Goal: Communication & Community: Answer question/provide support

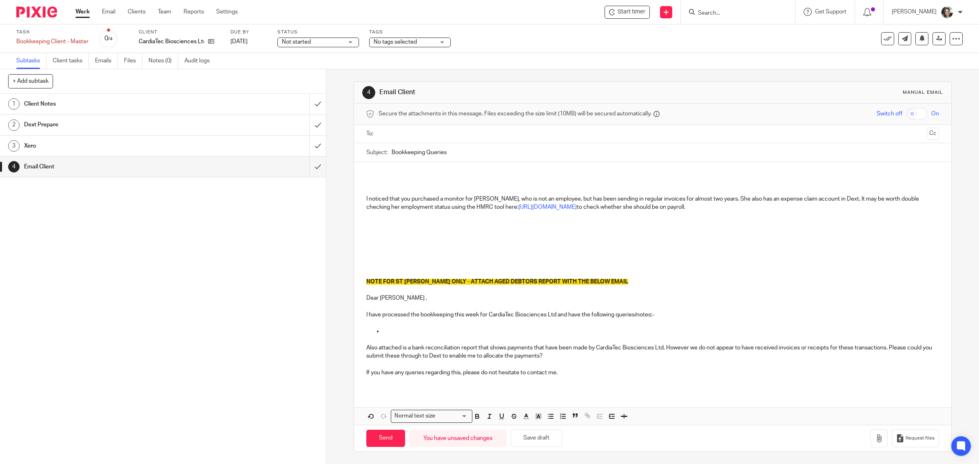
click at [372, 187] on p at bounding box center [652, 191] width 573 height 8
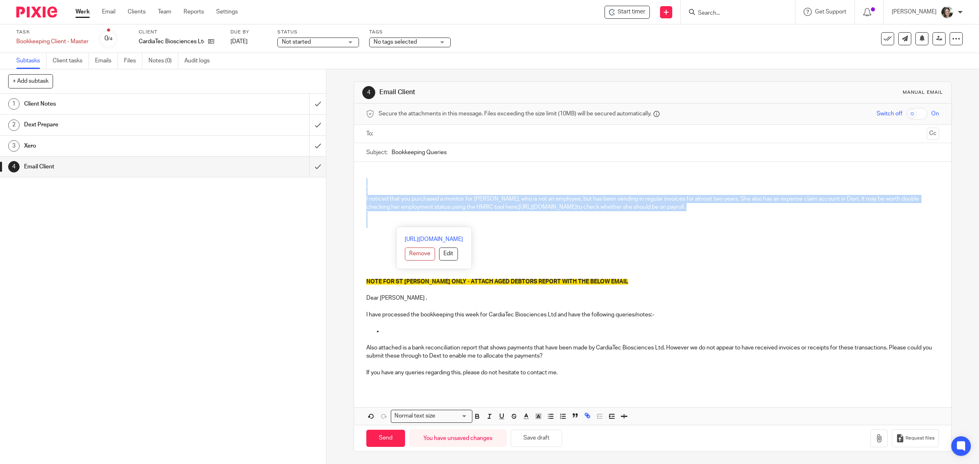
drag, startPoint x: 372, startPoint y: 186, endPoint x: 405, endPoint y: 222, distance: 49.1
click at [405, 222] on div "I noticed that you purchased a monitor for Martyna Cecula, who is not an employ…" at bounding box center [653, 276] width 598 height 229
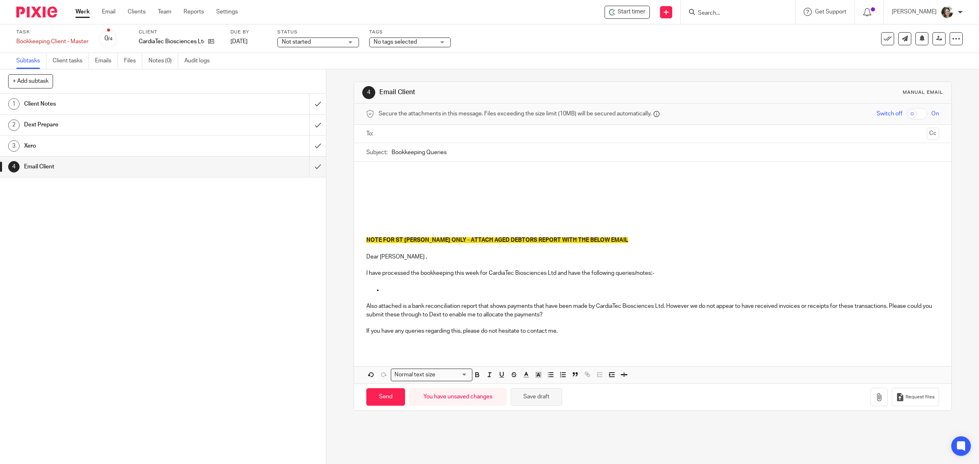
click at [524, 398] on button "Save draft" at bounding box center [536, 397] width 51 height 18
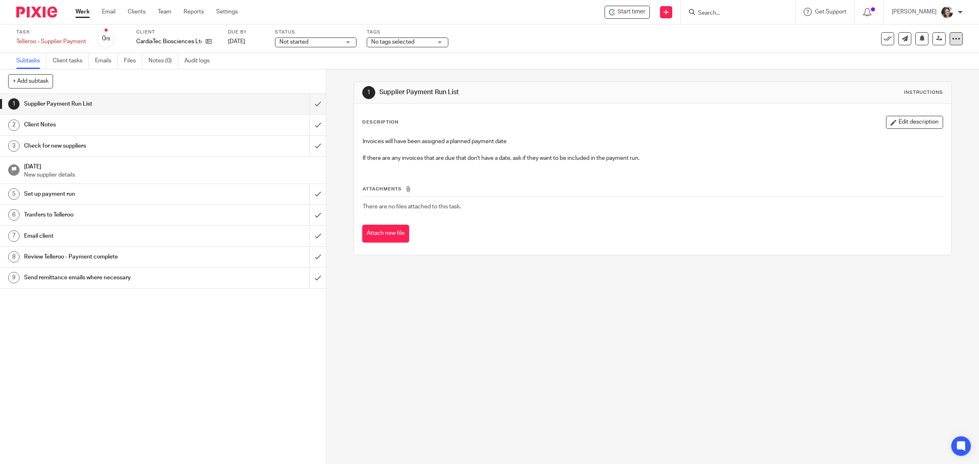
click at [952, 42] on icon at bounding box center [956, 39] width 8 height 8
click at [917, 71] on link "Advanced task editor" at bounding box center [923, 71] width 54 height 6
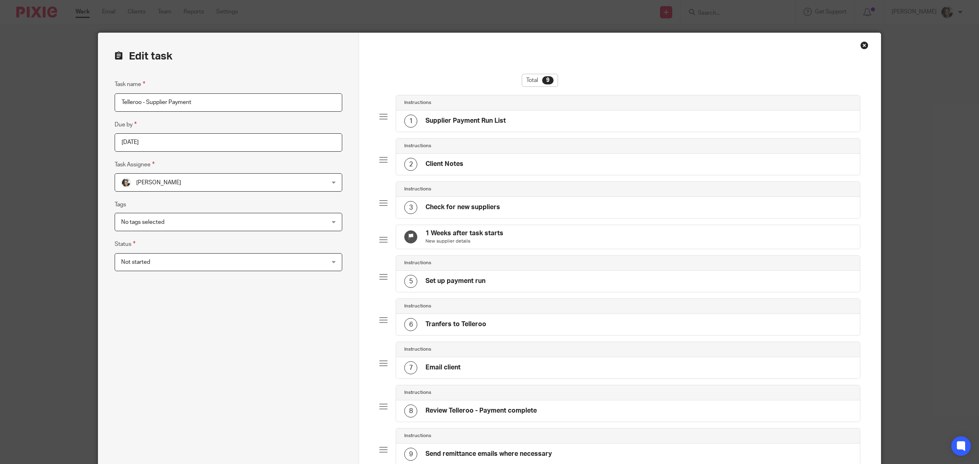
click at [452, 372] on h4 "Email client" at bounding box center [443, 367] width 35 height 9
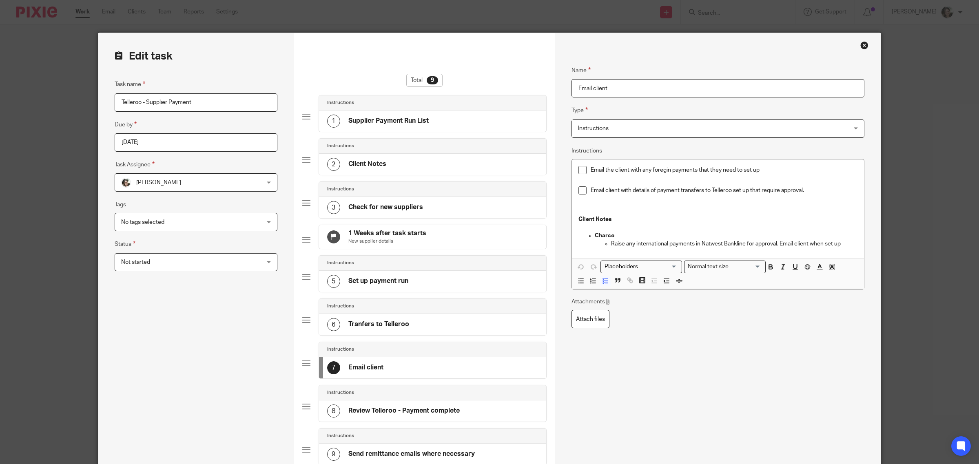
click at [624, 126] on span "Instructions" at bounding box center [692, 128] width 229 height 17
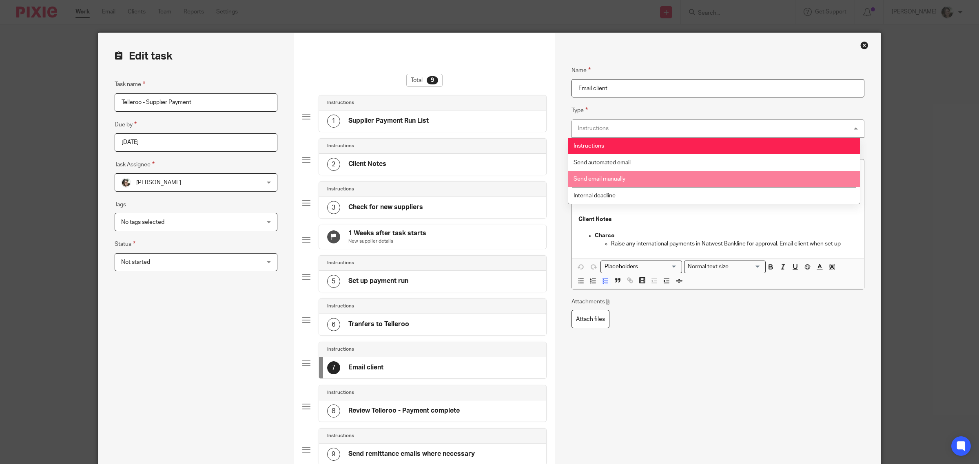
click at [611, 176] on span "Send email manually" at bounding box center [600, 179] width 52 height 6
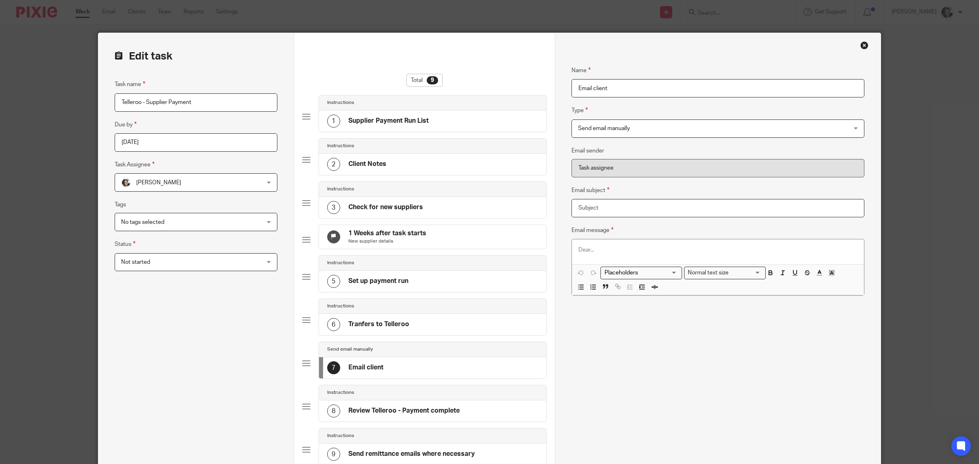
click at [604, 211] on input "Email subject" at bounding box center [718, 208] width 293 height 18
type input "Telleroo payment run [DATE]"
click at [596, 252] on p at bounding box center [717, 250] width 279 height 8
drag, startPoint x: 590, startPoint y: 248, endPoint x: 586, endPoint y: 249, distance: 4.4
click at [586, 249] on p "Hi THelma" at bounding box center [717, 250] width 279 height 8
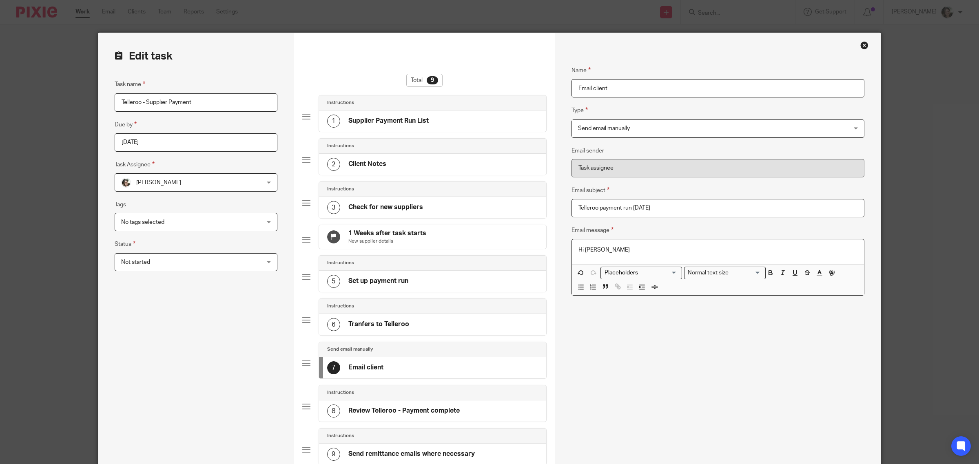
click at [620, 344] on div "Name Email client Type Send email manually Send email manually Instructions Sen…" at bounding box center [718, 310] width 293 height 514
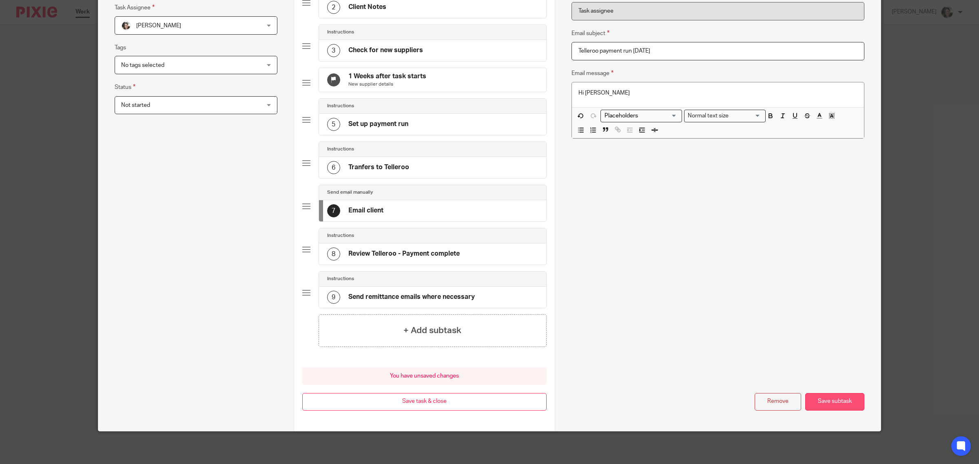
click at [833, 403] on button "Save subtask" at bounding box center [834, 402] width 59 height 18
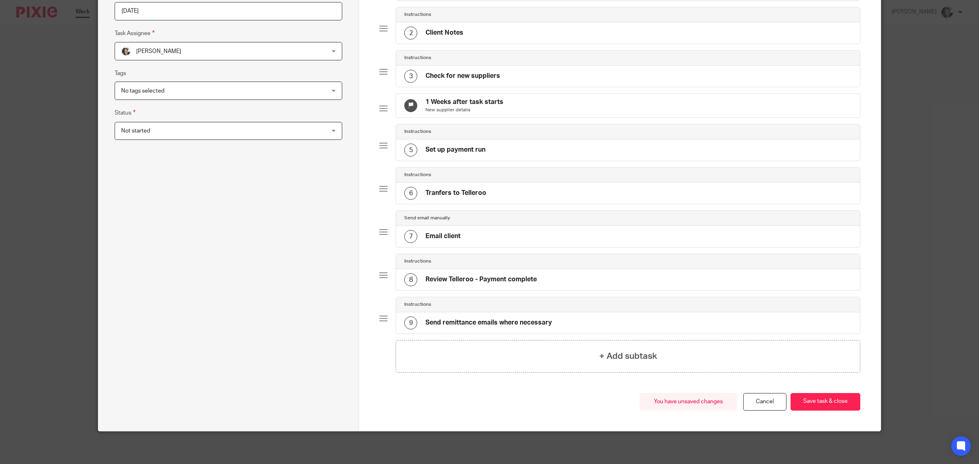
scroll to position [140, 0]
click at [454, 98] on h4 "1 Weeks after task starts" at bounding box center [465, 102] width 78 height 9
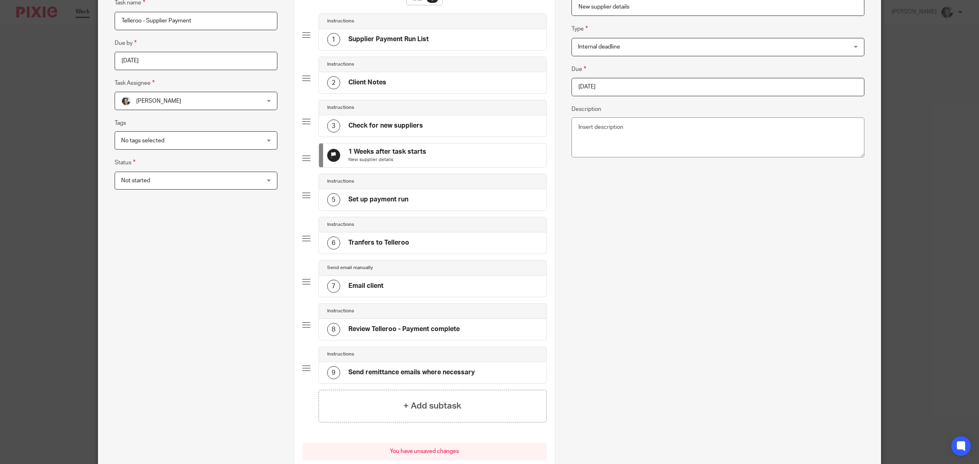
scroll to position [166, 0]
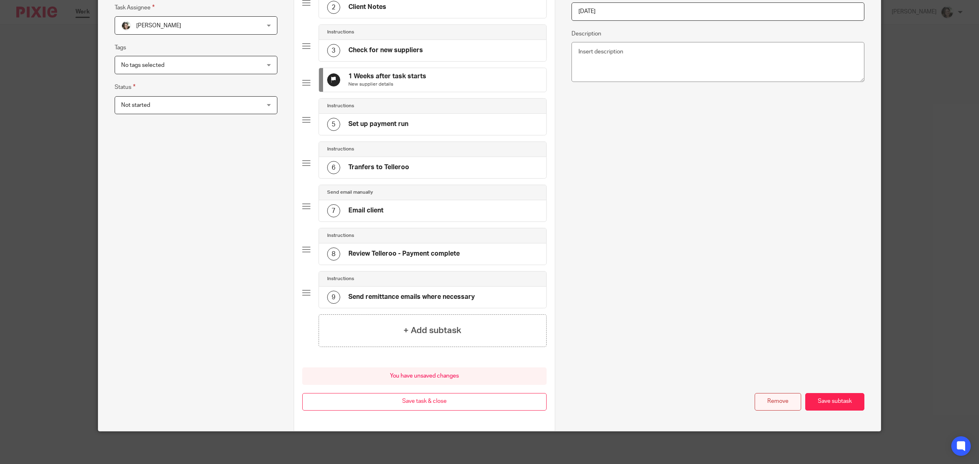
click at [777, 403] on button "Remove" at bounding box center [778, 402] width 47 height 18
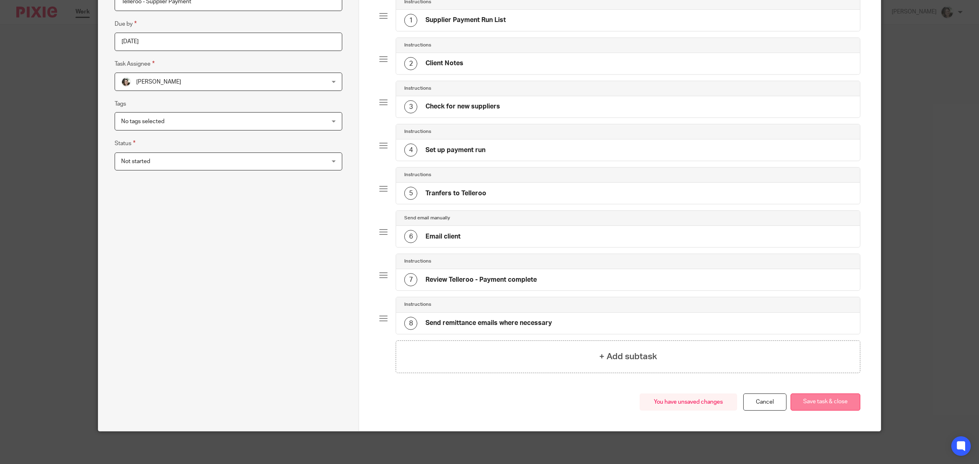
click at [815, 401] on button "Save task & close" at bounding box center [826, 403] width 70 height 18
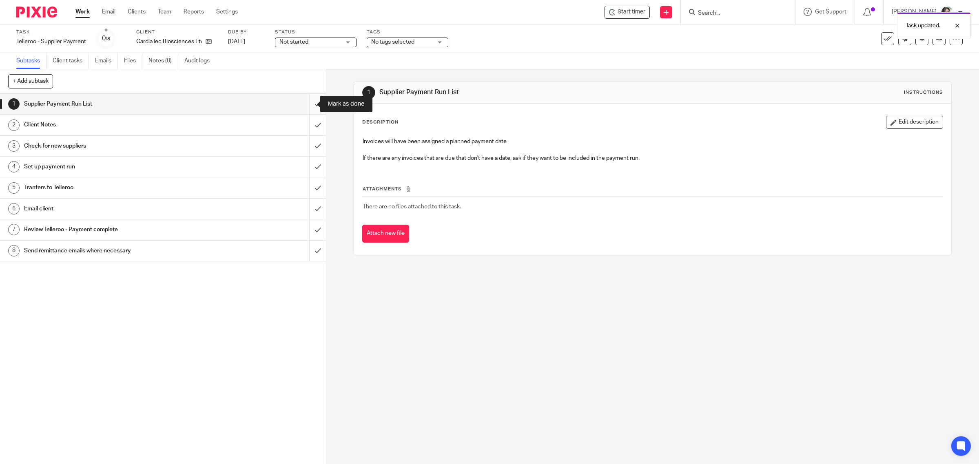
click at [305, 103] on input "submit" at bounding box center [163, 104] width 326 height 20
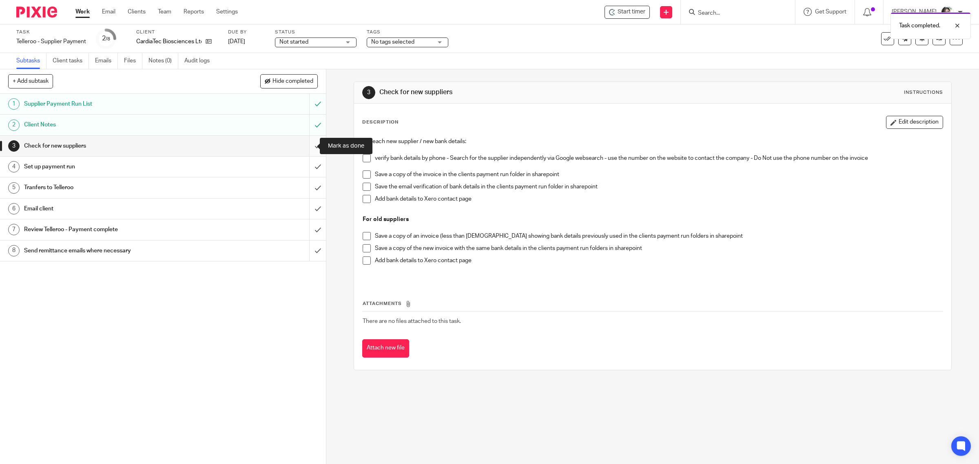
click at [308, 147] on input "submit" at bounding box center [163, 146] width 326 height 20
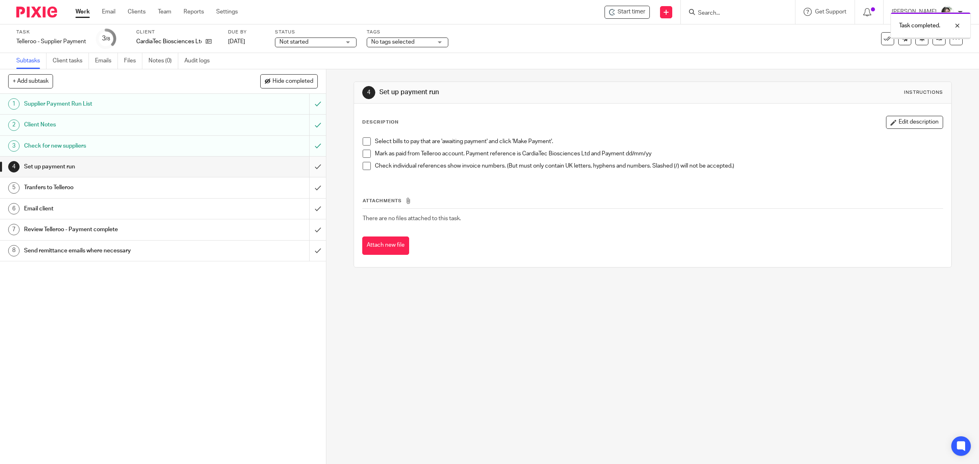
click at [307, 167] on input "submit" at bounding box center [163, 167] width 326 height 20
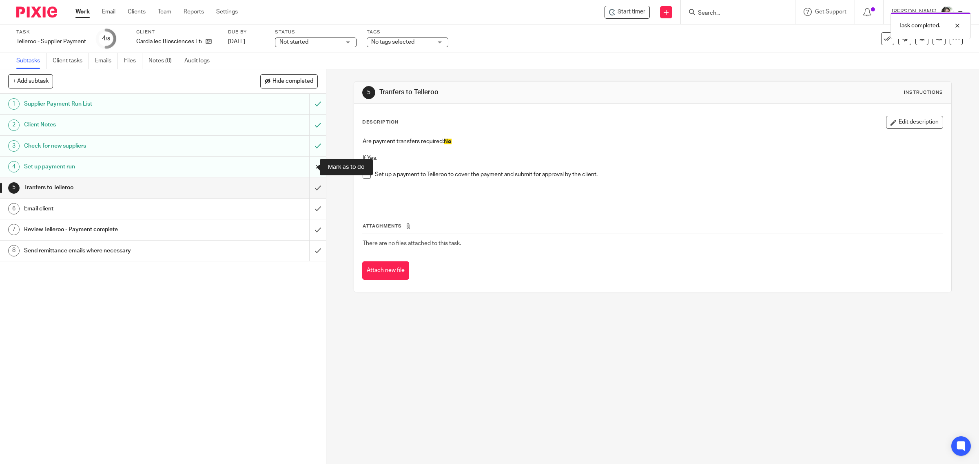
click at [305, 166] on input "submit" at bounding box center [163, 167] width 326 height 20
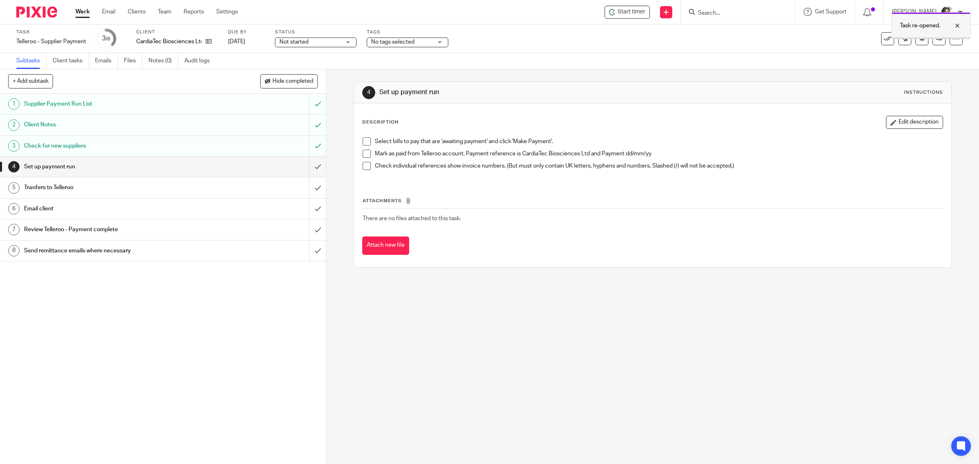
click at [948, 37] on div "Task re-opened." at bounding box center [931, 25] width 80 height 27
click at [948, 47] on div "Task Telleroo - Supplier Payment Save Telleroo - Supplier Payment 3 /8 Client C…" at bounding box center [489, 39] width 946 height 20
click at [952, 42] on icon at bounding box center [956, 39] width 8 height 8
click at [911, 69] on link "Advanced task editor" at bounding box center [923, 71] width 54 height 6
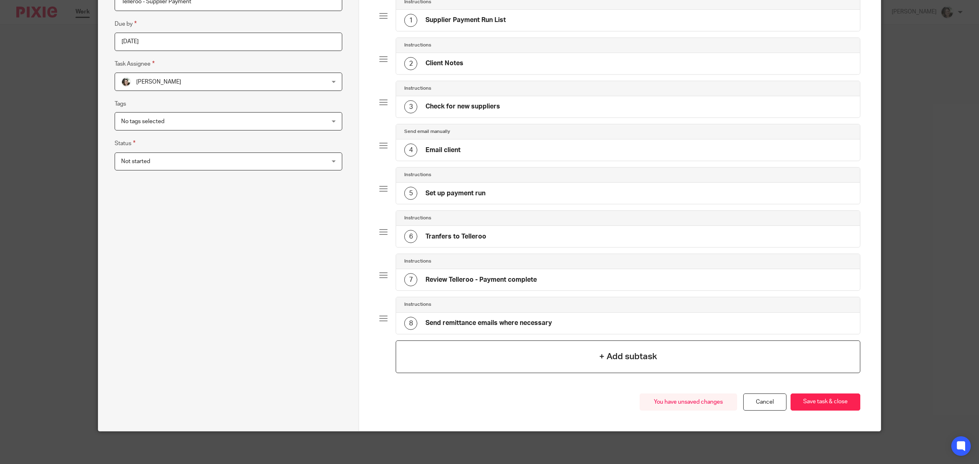
scroll to position [103, 0]
drag, startPoint x: 813, startPoint y: 400, endPoint x: 829, endPoint y: 397, distance: 16.6
click at [814, 400] on button "Save task & close" at bounding box center [826, 403] width 70 height 18
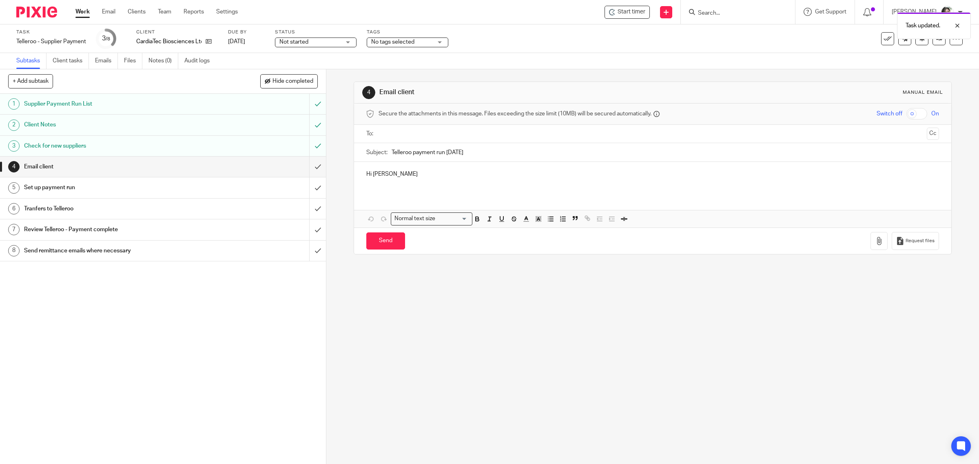
click at [404, 131] on input "text" at bounding box center [652, 133] width 542 height 9
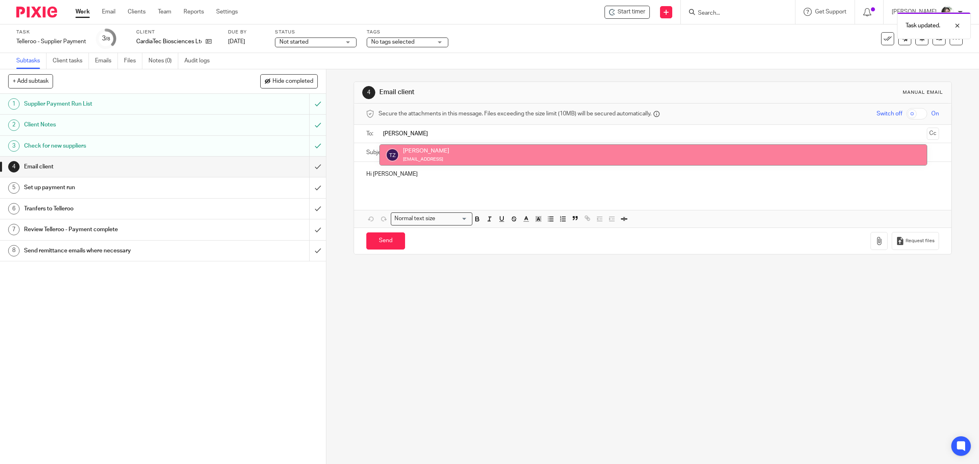
type input "[PERSON_NAME]"
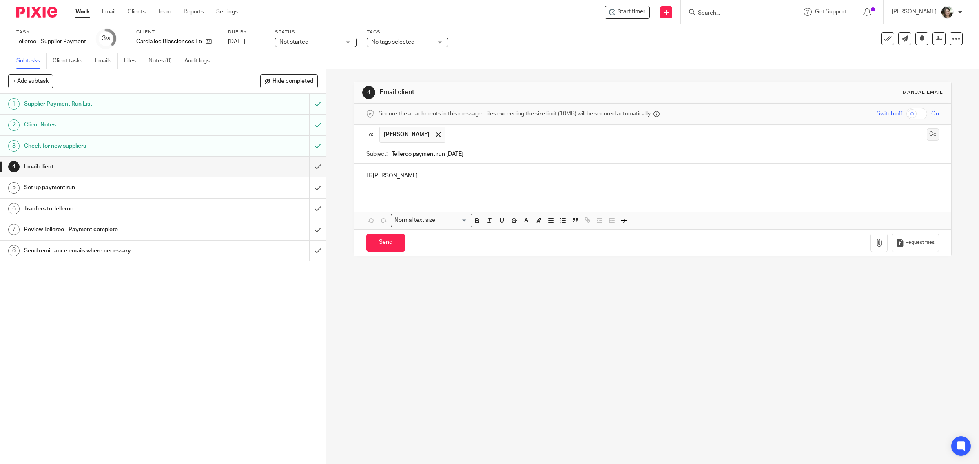
click at [927, 135] on button "Cc" at bounding box center [933, 135] width 12 height 12
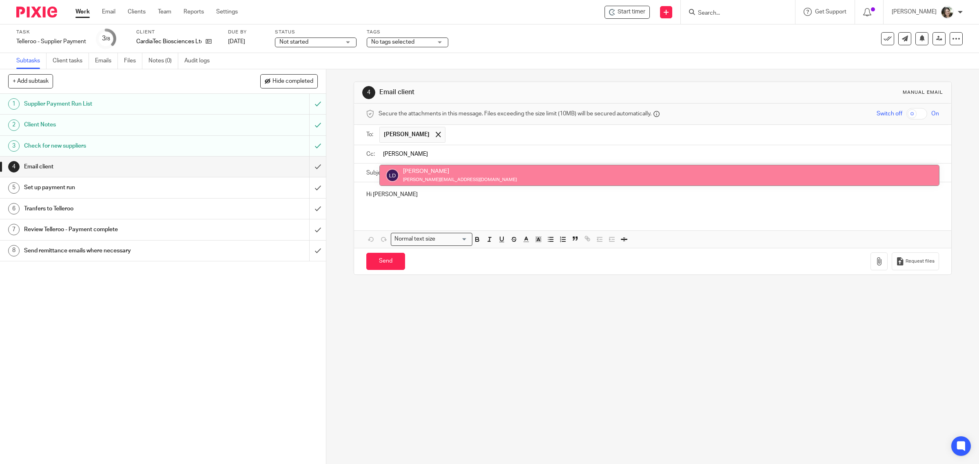
type input "[PERSON_NAME]"
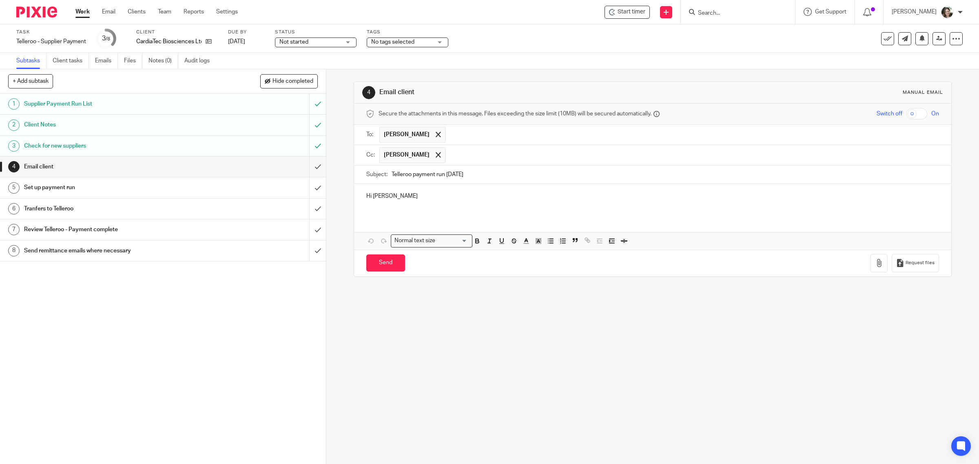
click at [406, 203] on div "Hi [PERSON_NAME]" at bounding box center [653, 200] width 598 height 32
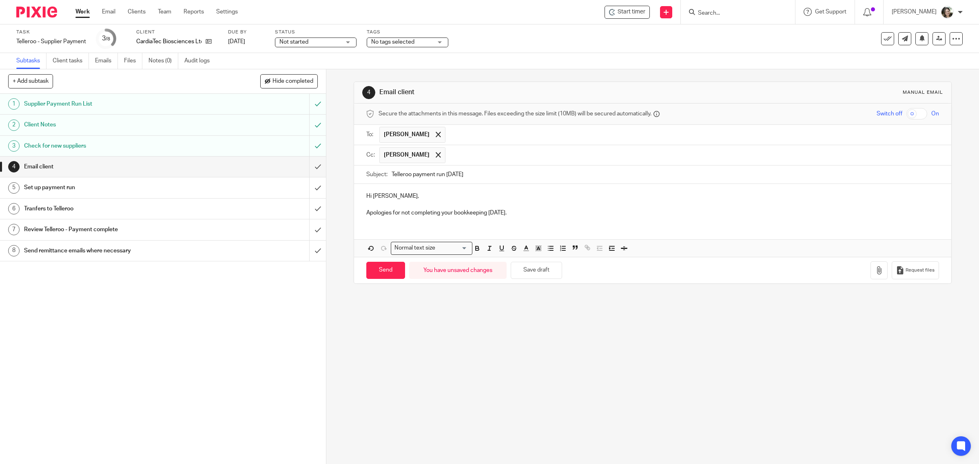
drag, startPoint x: 519, startPoint y: 213, endPoint x: 533, endPoint y: 215, distance: 14.0
click at [521, 213] on p "Apologies for not completing your bookkeeping [DATE]." at bounding box center [652, 213] width 573 height 8
click at [596, 213] on p "Apologies for not completing your bookkeeping [DATE]. I have now published" at bounding box center [652, 213] width 573 height 8
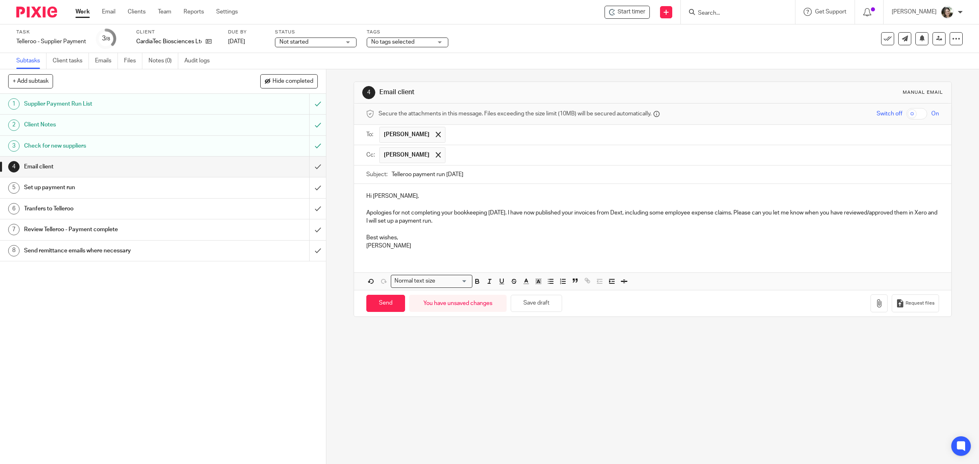
click at [386, 255] on div "Hi [PERSON_NAME], Apologies for not completing your bookkeeping [DATE]. I have …" at bounding box center [653, 220] width 598 height 72
click at [398, 248] on p "[PERSON_NAME]" at bounding box center [652, 246] width 573 height 8
click at [543, 313] on button "Save draft" at bounding box center [536, 312] width 51 height 18
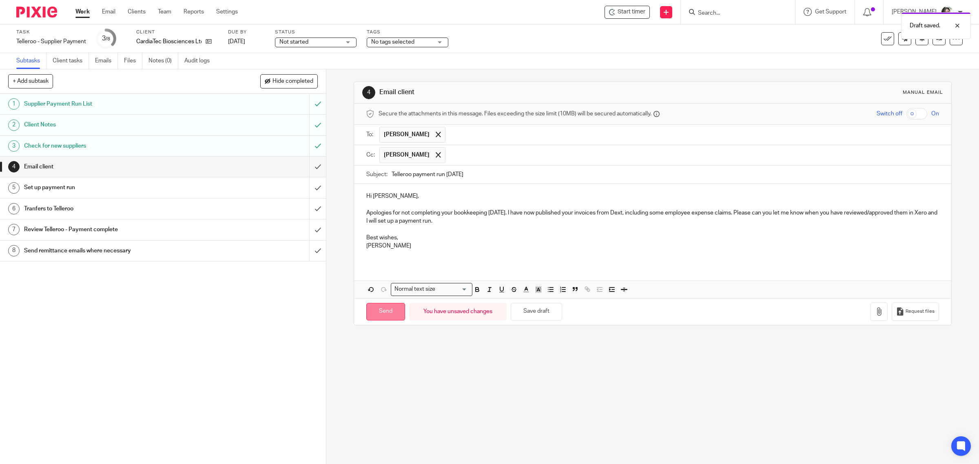
click at [375, 312] on input "Send" at bounding box center [385, 312] width 39 height 18
type input "Sent"
click at [324, 42] on span "Not started" at bounding box center [309, 42] width 61 height 9
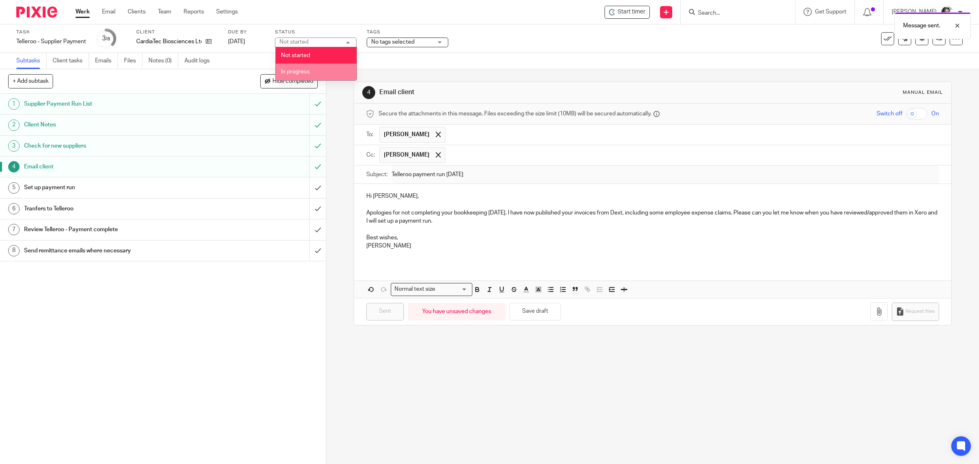
click at [302, 71] on span "In progress" at bounding box center [295, 72] width 29 height 6
